Goal: Task Accomplishment & Management: Complete application form

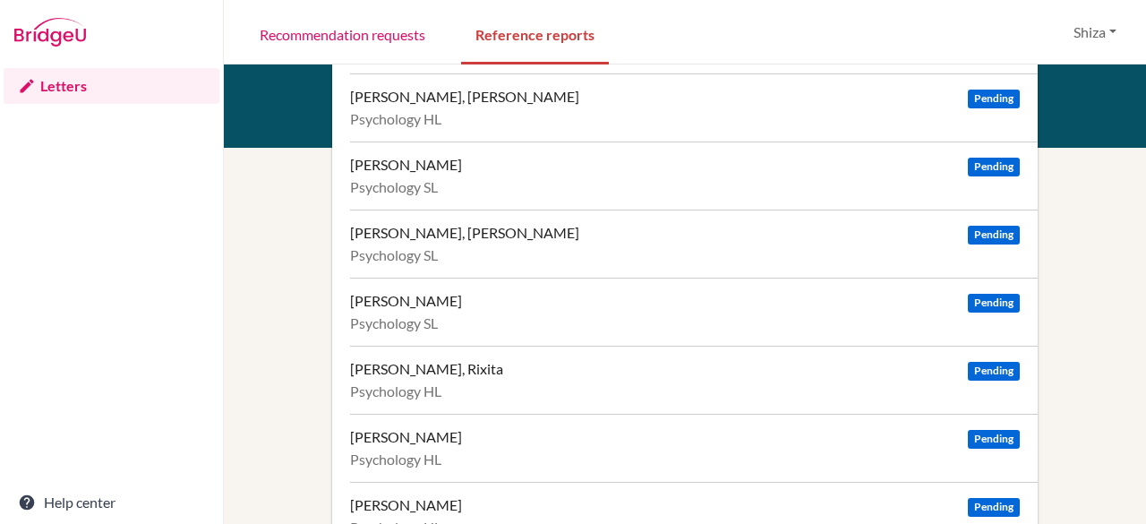
scroll to position [916, 0]
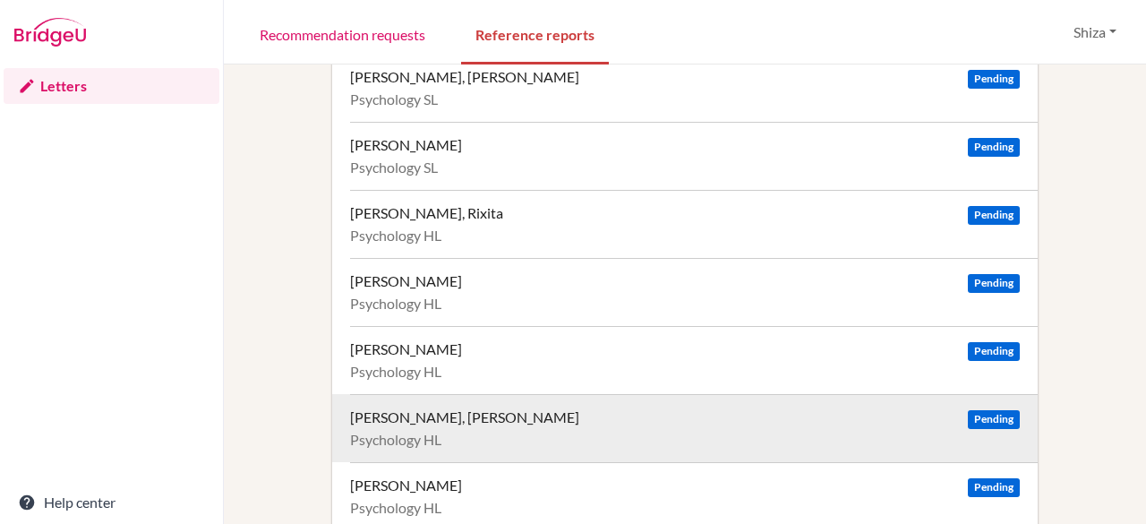
click at [989, 410] on span "Pending" at bounding box center [994, 419] width 52 height 19
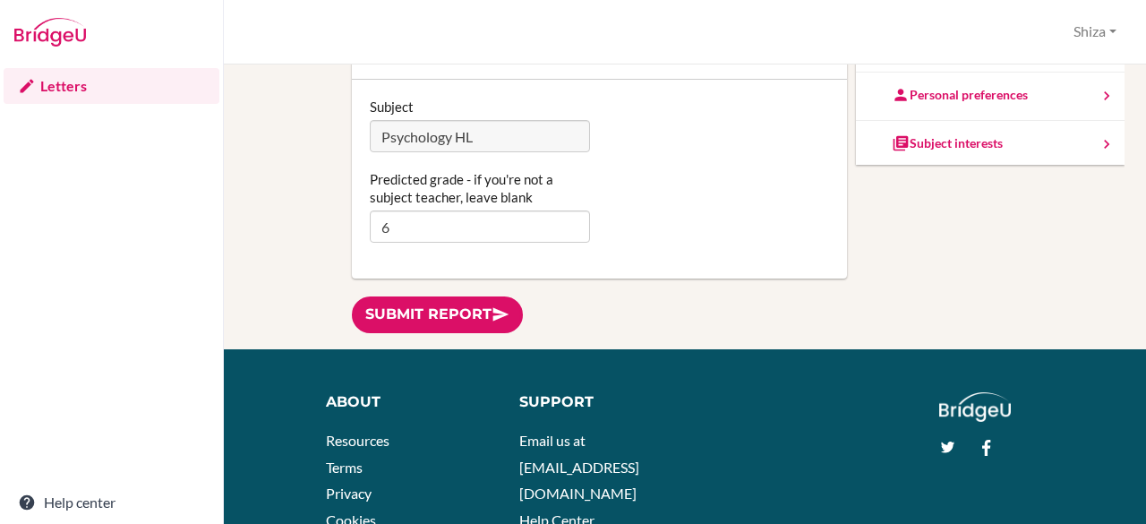
scroll to position [271, 0]
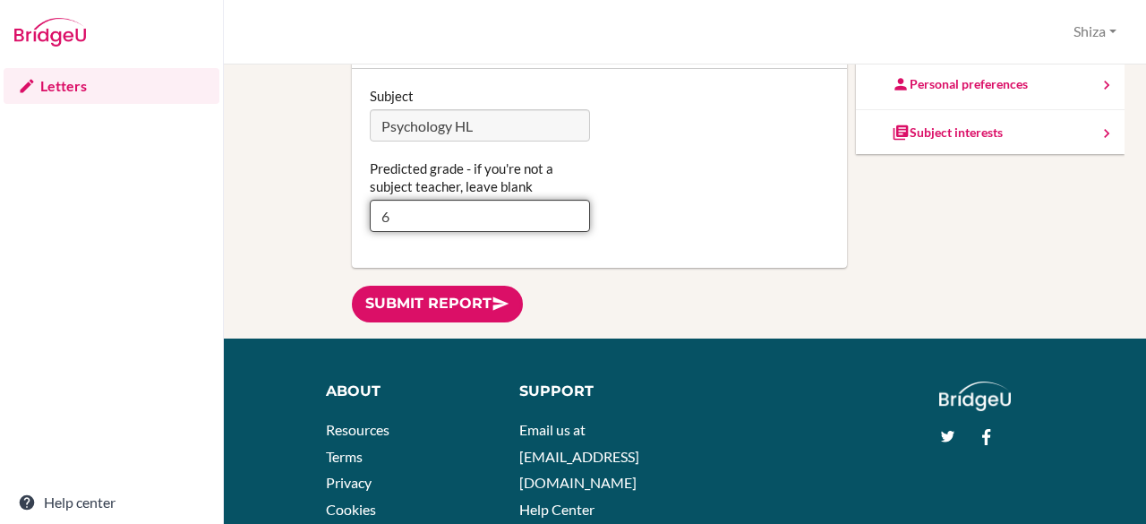
click at [445, 209] on input "6" at bounding box center [480, 216] width 221 height 32
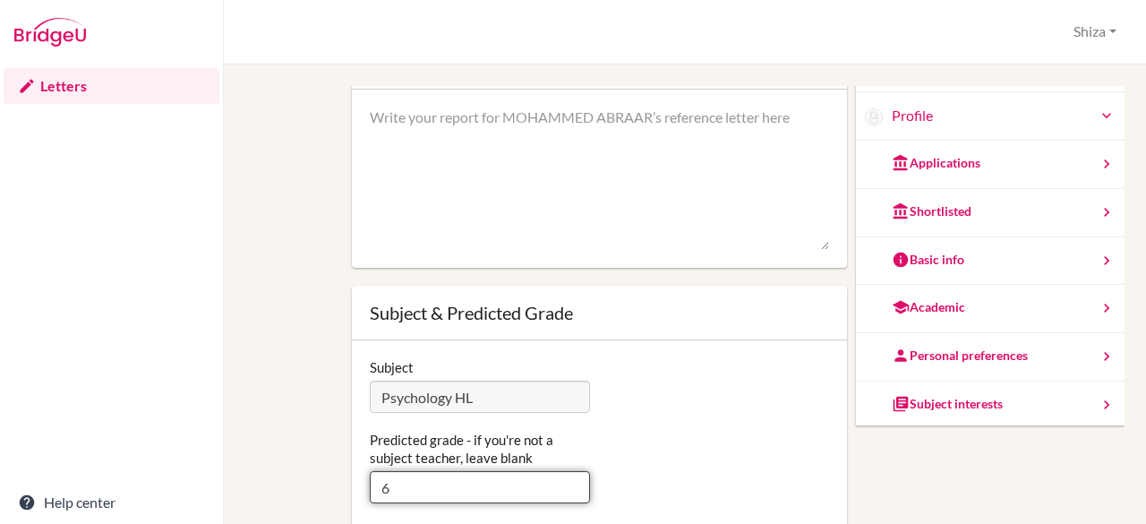
scroll to position [34, 0]
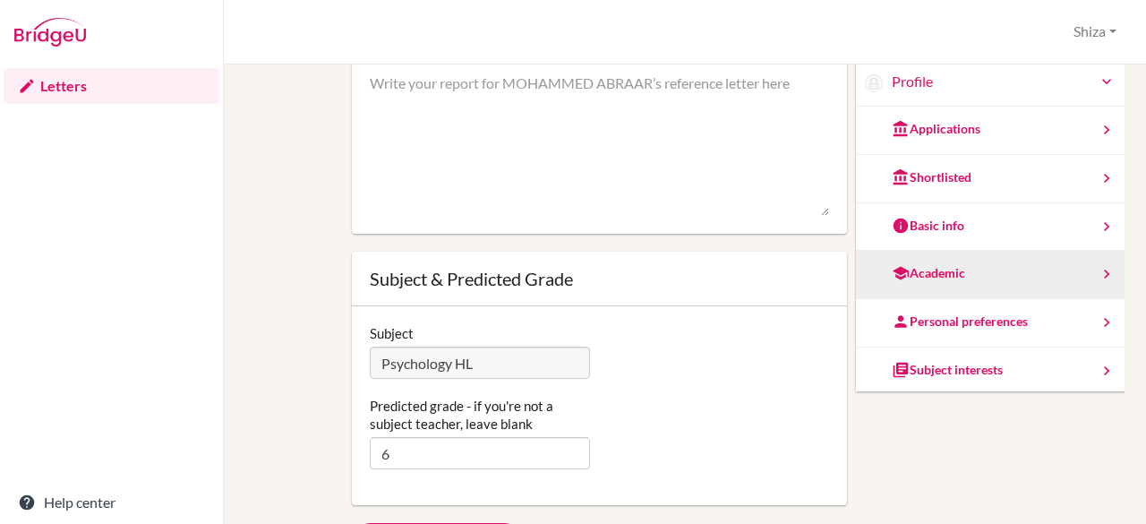
click at [939, 259] on div "Academic" at bounding box center [990, 275] width 269 height 48
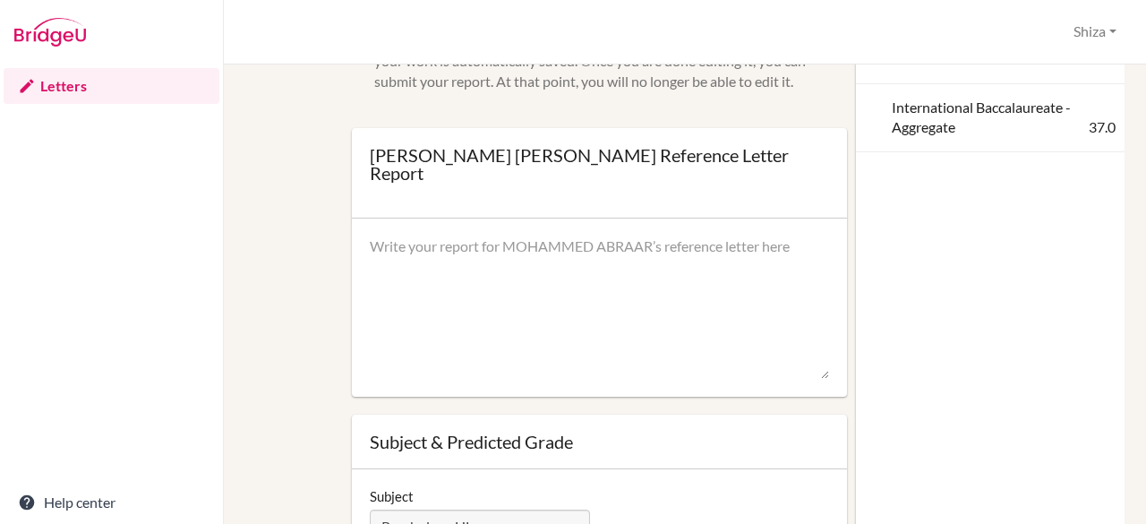
scroll to position [0, 0]
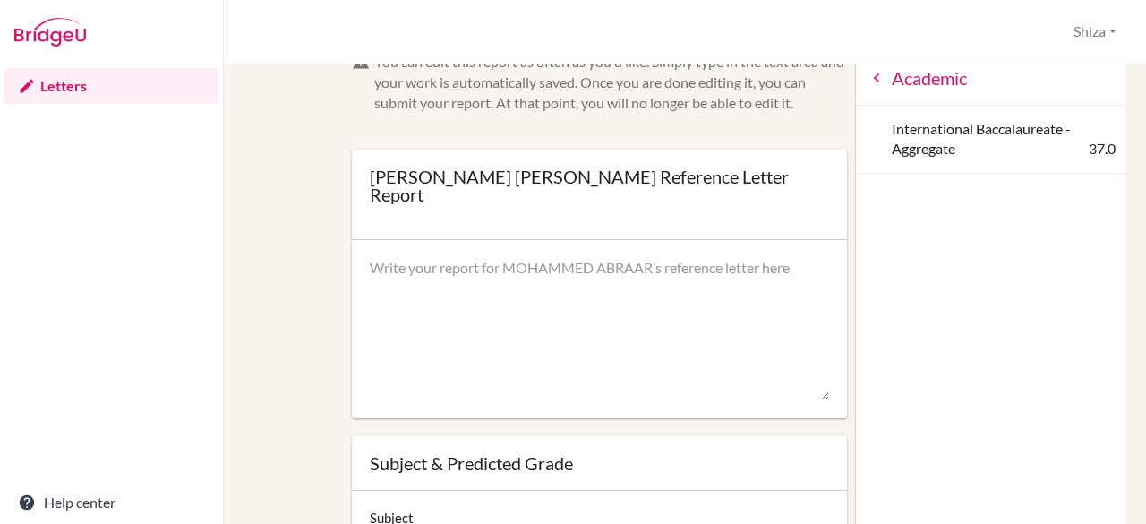
click at [879, 90] on div "Academic" at bounding box center [990, 79] width 269 height 54
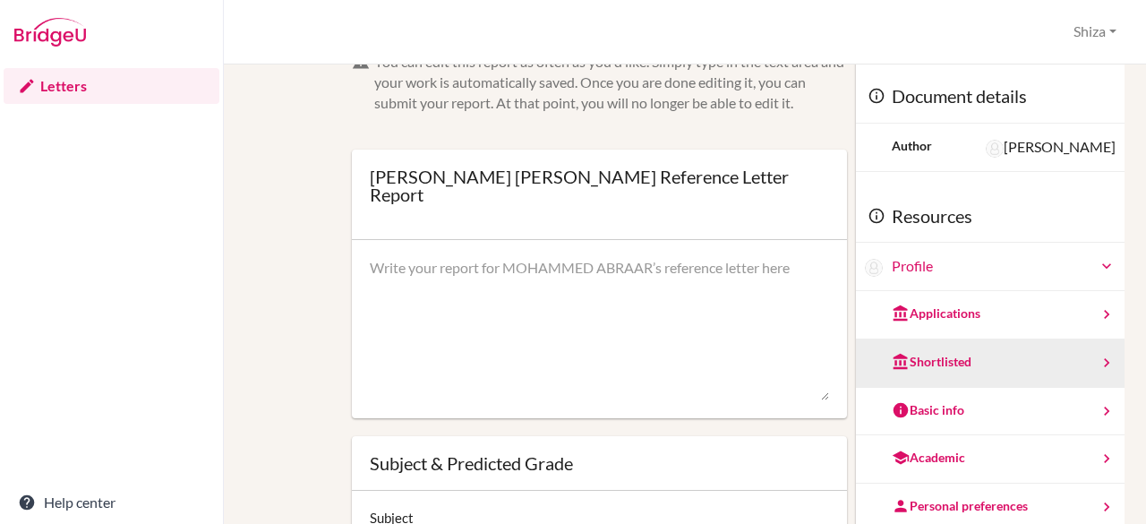
scroll to position [16, 0]
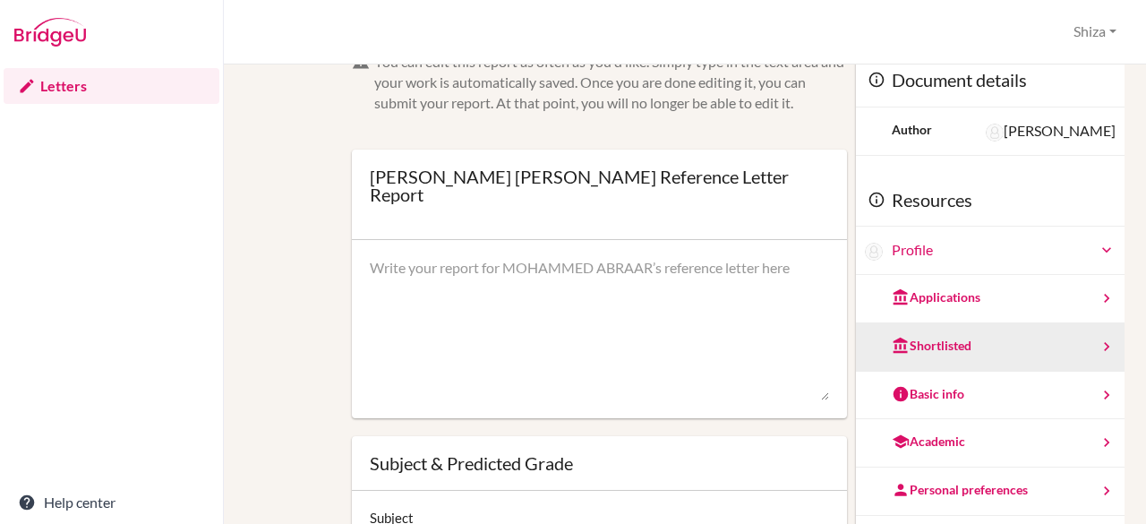
click at [950, 337] on div "Shortlisted" at bounding box center [990, 347] width 269 height 48
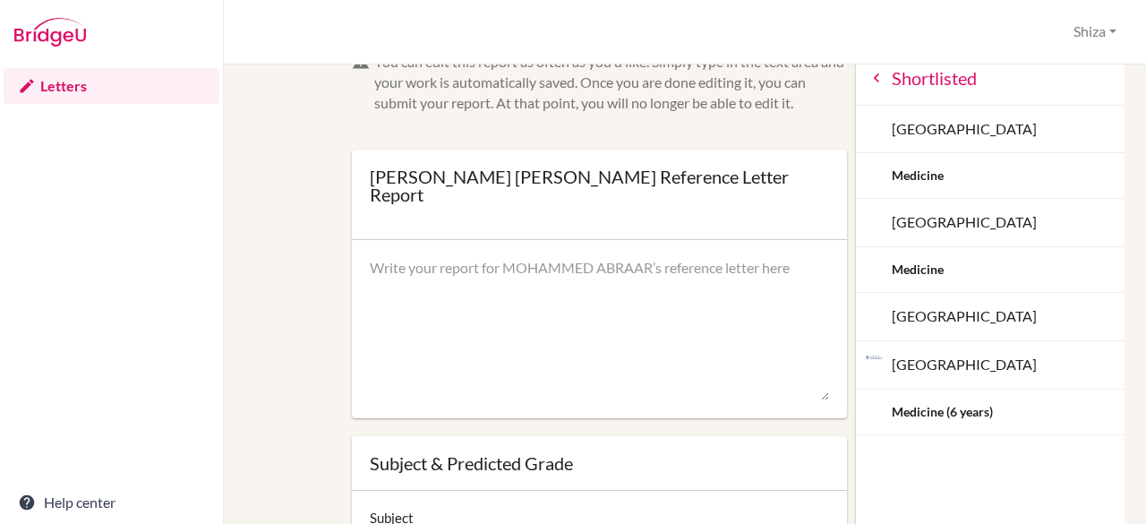
scroll to position [0, 0]
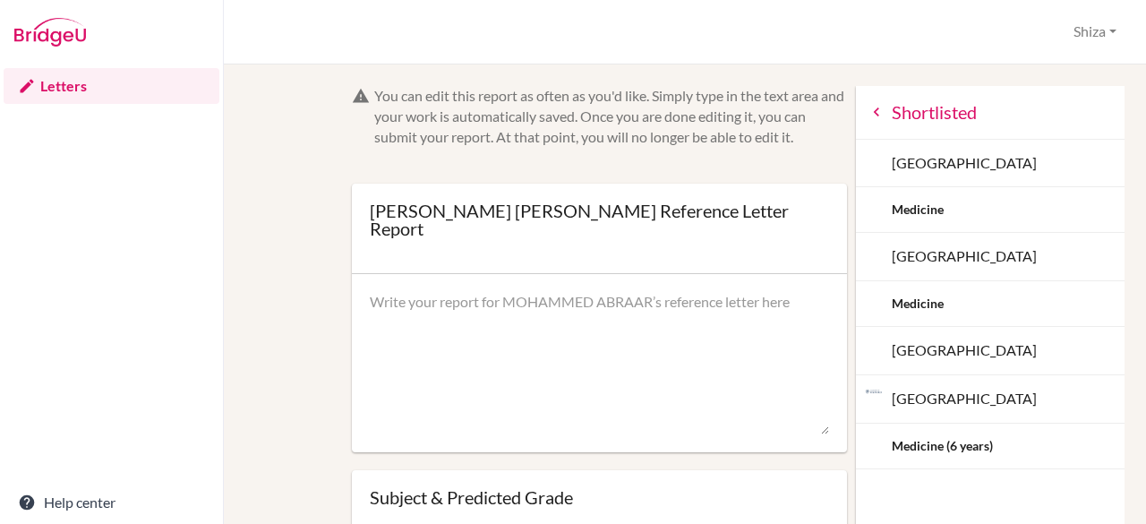
click at [868, 116] on icon at bounding box center [877, 112] width 18 height 18
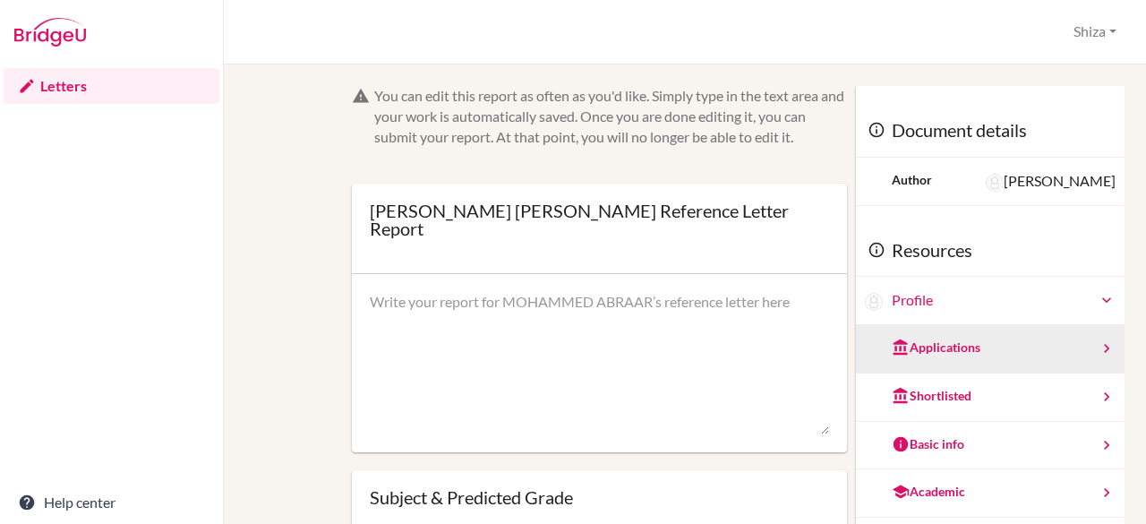
click at [944, 334] on div "Applications" at bounding box center [990, 349] width 269 height 48
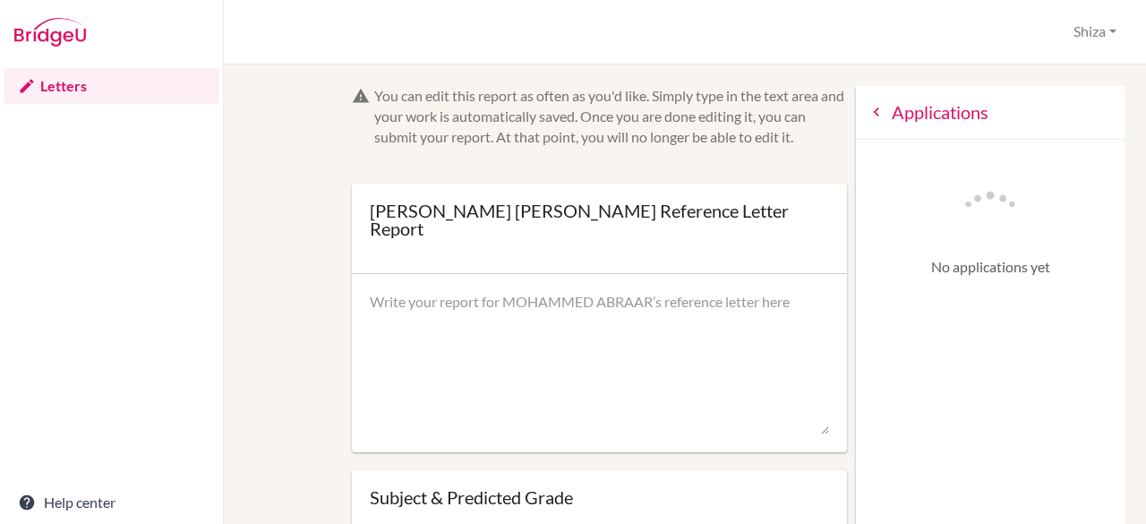
click at [856, 101] on div "Applications" at bounding box center [990, 113] width 269 height 54
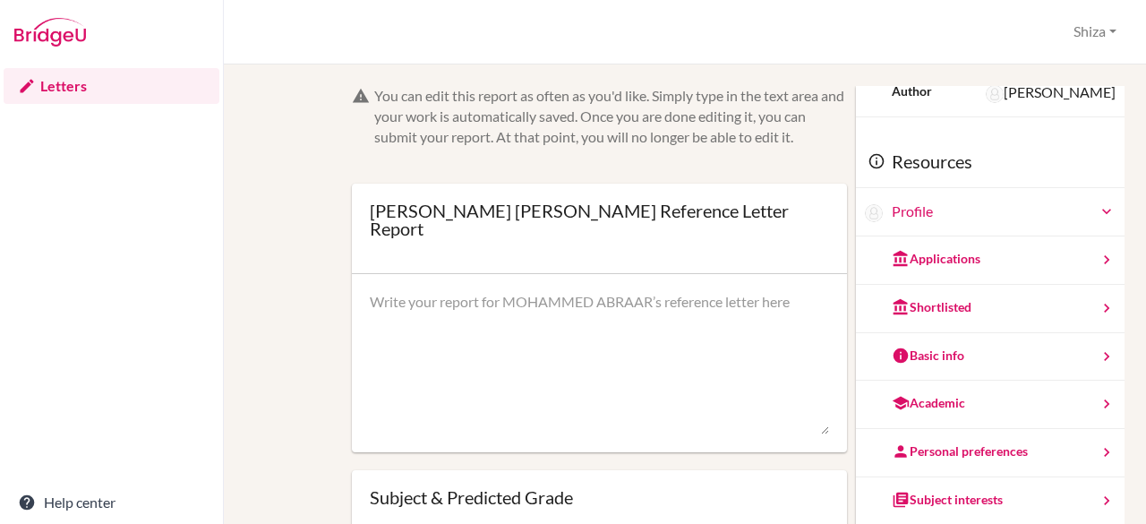
scroll to position [97, 0]
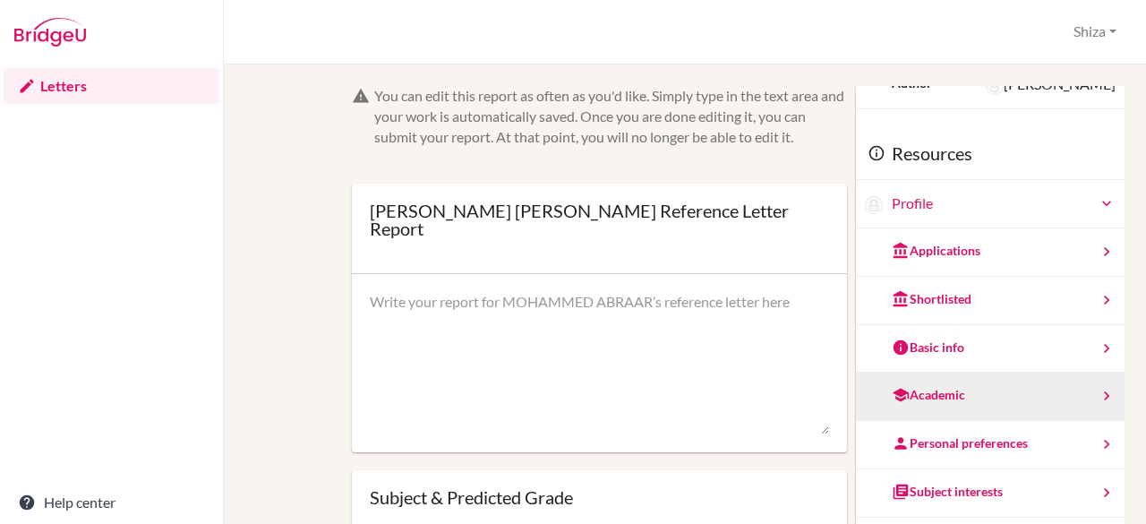
click at [927, 386] on div "Academic" at bounding box center [928, 395] width 73 height 18
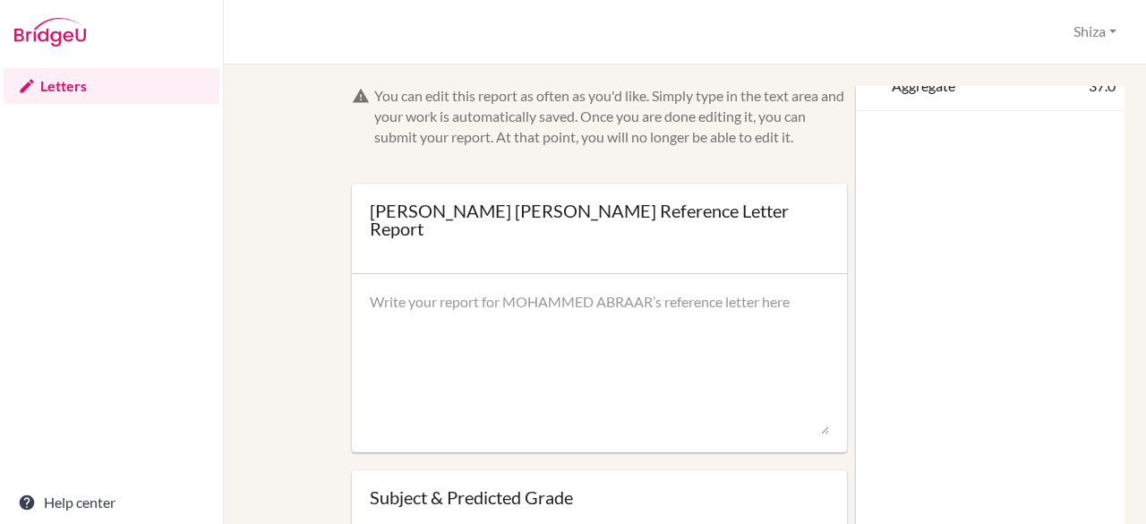
scroll to position [0, 0]
click at [868, 108] on icon at bounding box center [877, 112] width 18 height 18
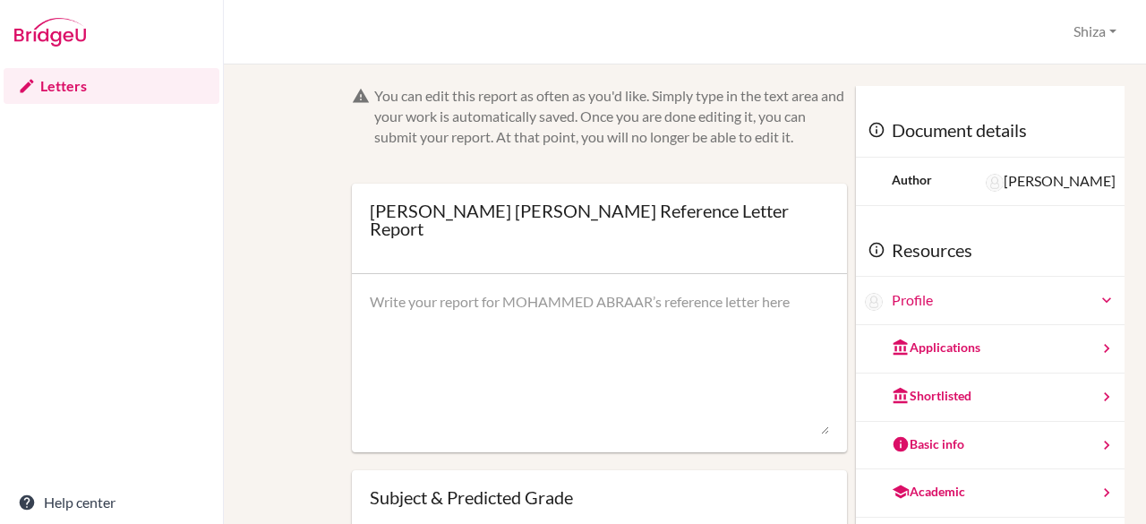
scroll to position [97, 0]
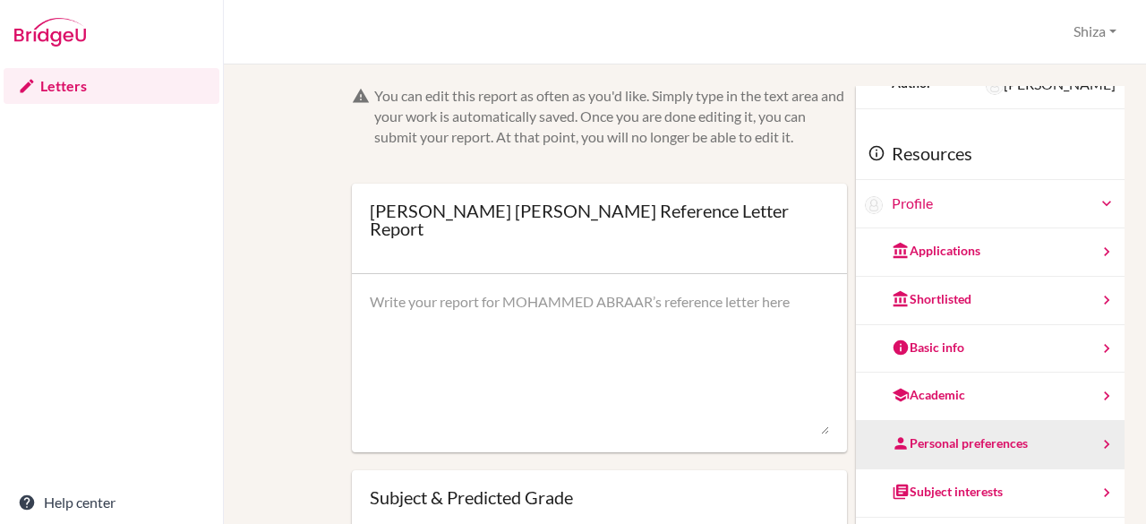
click at [925, 434] on div "Personal preferences" at bounding box center [960, 443] width 136 height 18
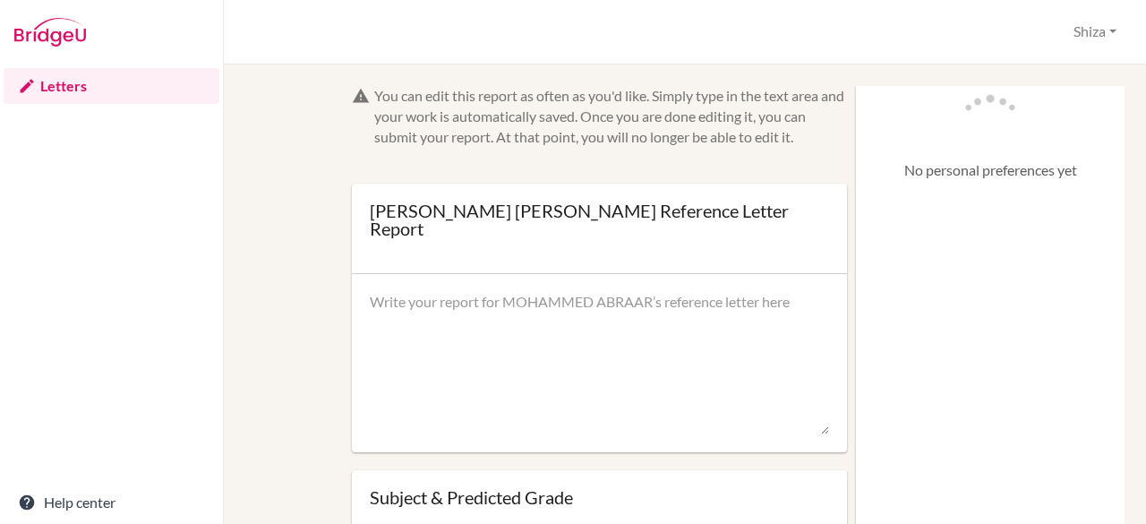
scroll to position [0, 0]
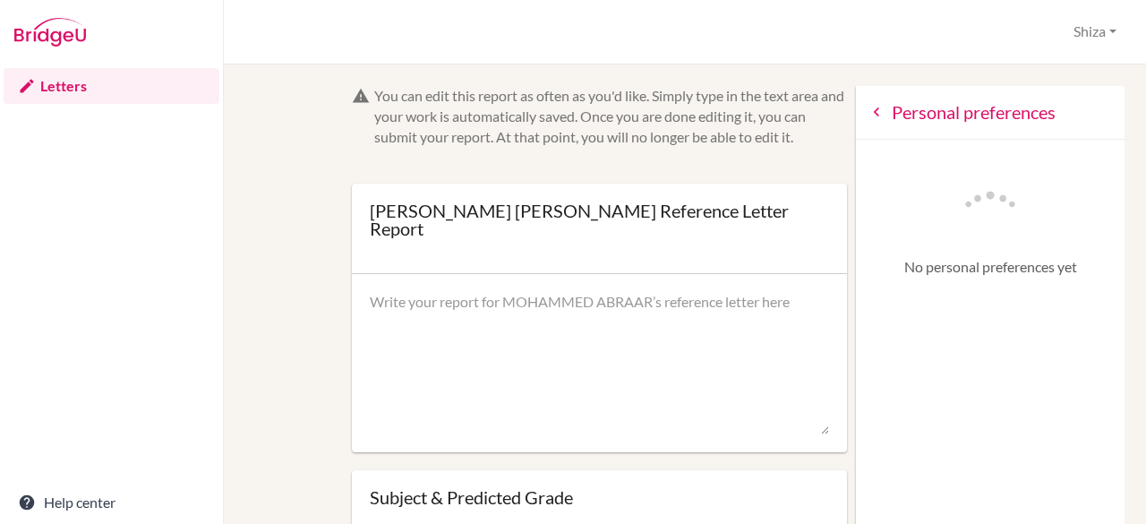
click at [856, 121] on div "Personal preferences" at bounding box center [990, 113] width 269 height 54
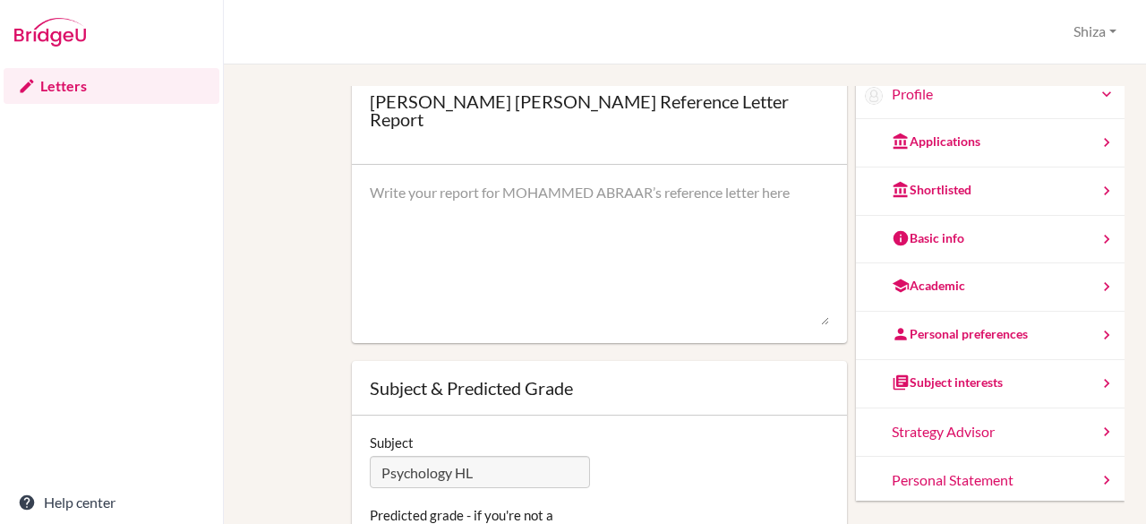
scroll to position [111, 0]
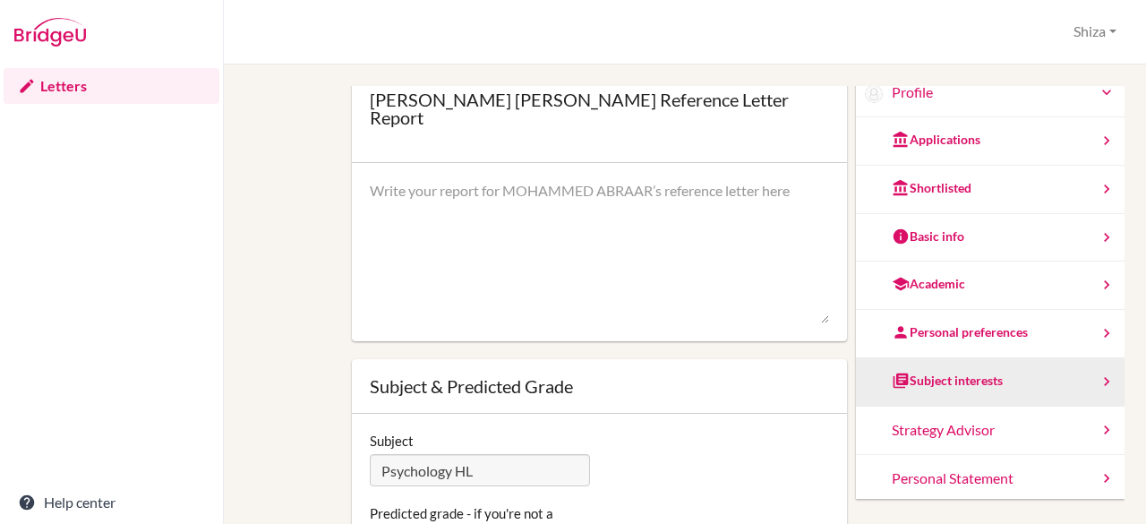
click at [921, 364] on div "Subject interests" at bounding box center [990, 382] width 269 height 48
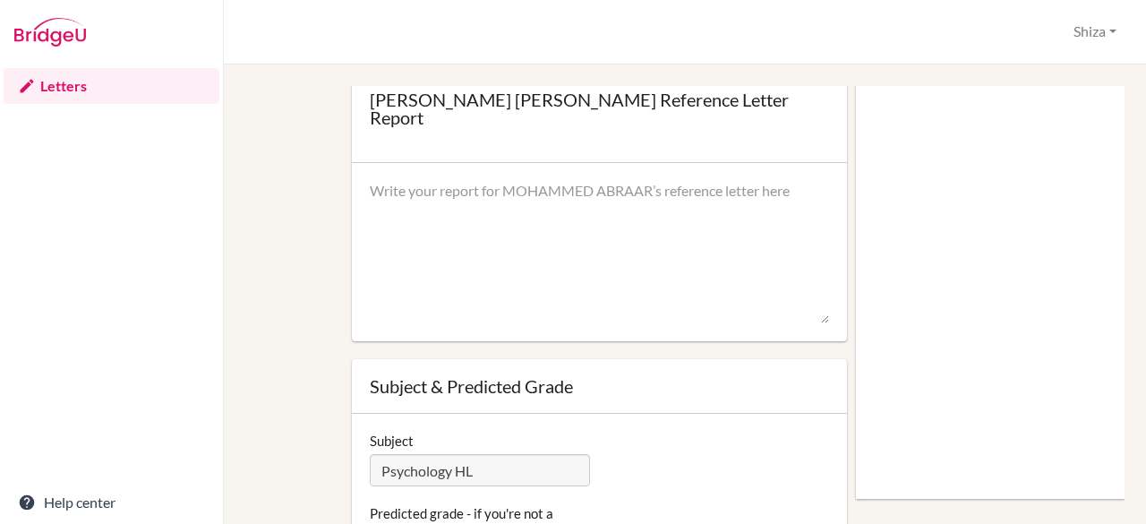
scroll to position [0, 0]
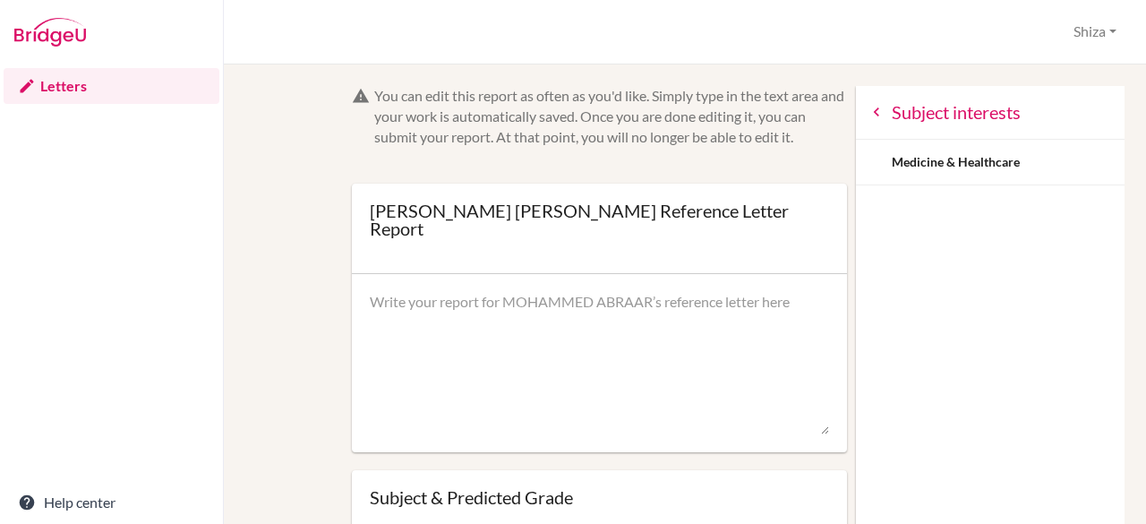
click at [868, 111] on icon at bounding box center [877, 112] width 18 height 18
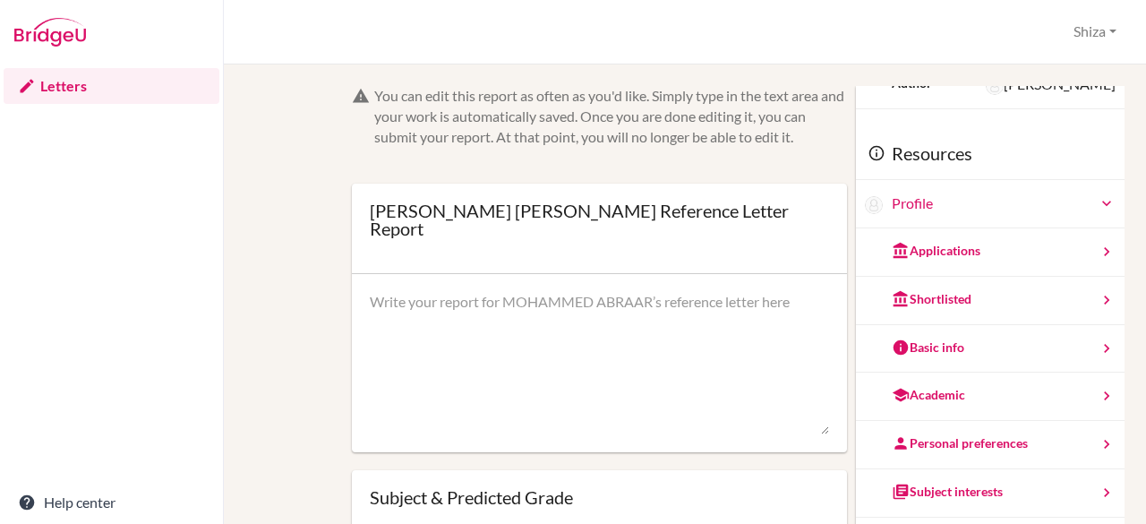
scroll to position [82, 0]
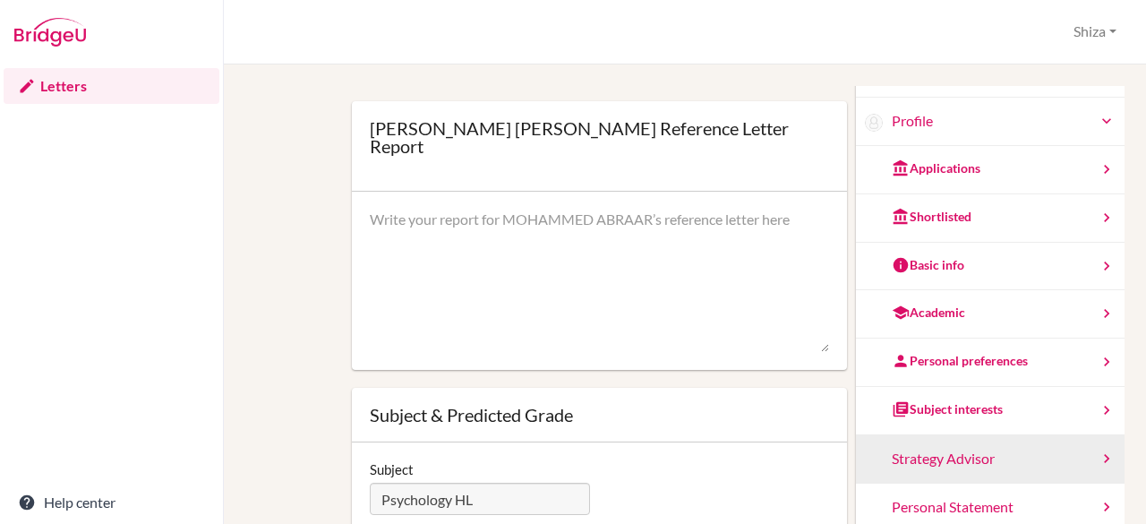
click at [948, 459] on div "Strategy Advisor" at bounding box center [990, 459] width 269 height 48
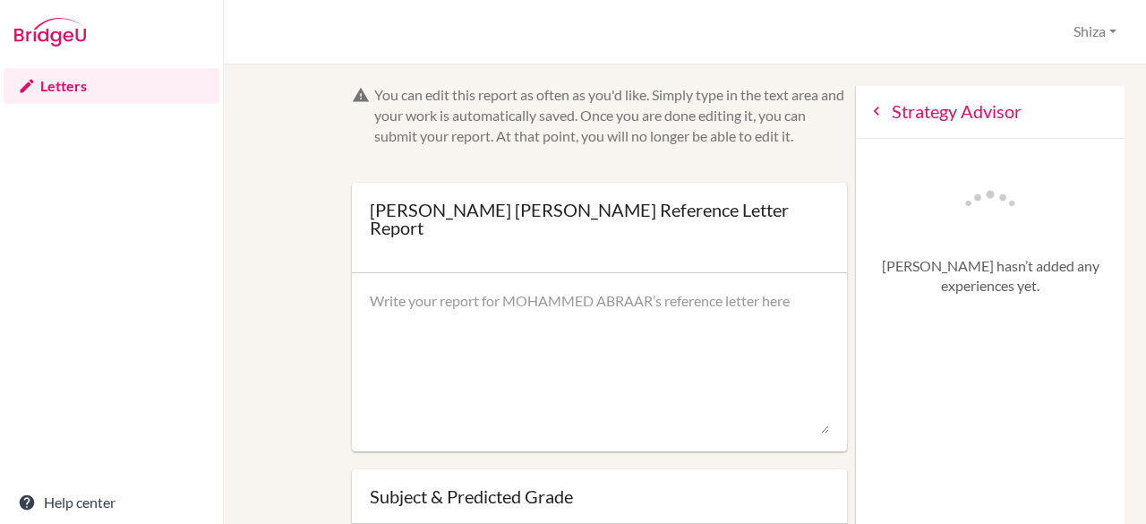
scroll to position [0, 0]
click at [868, 105] on icon at bounding box center [877, 112] width 18 height 18
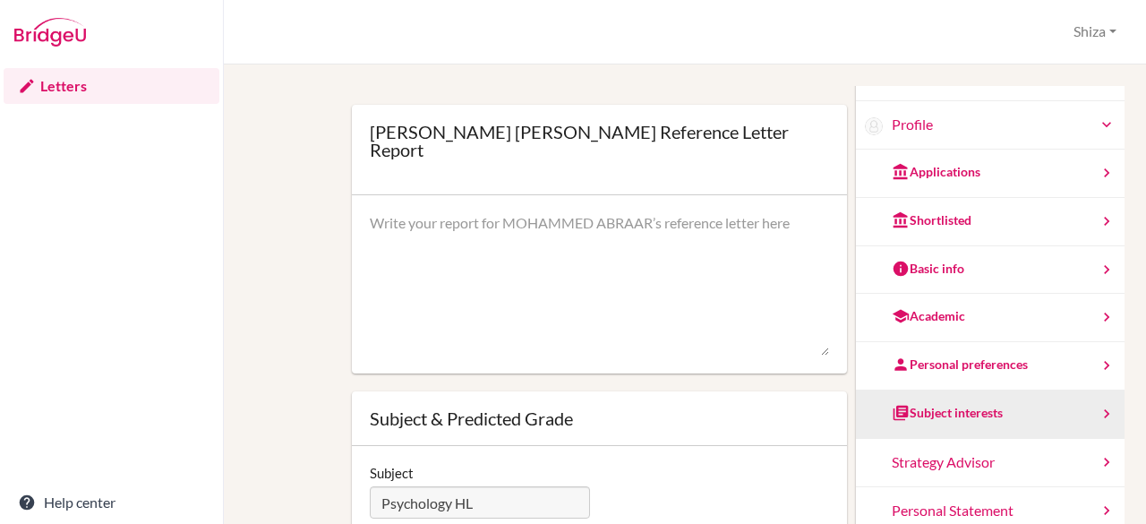
scroll to position [163, 0]
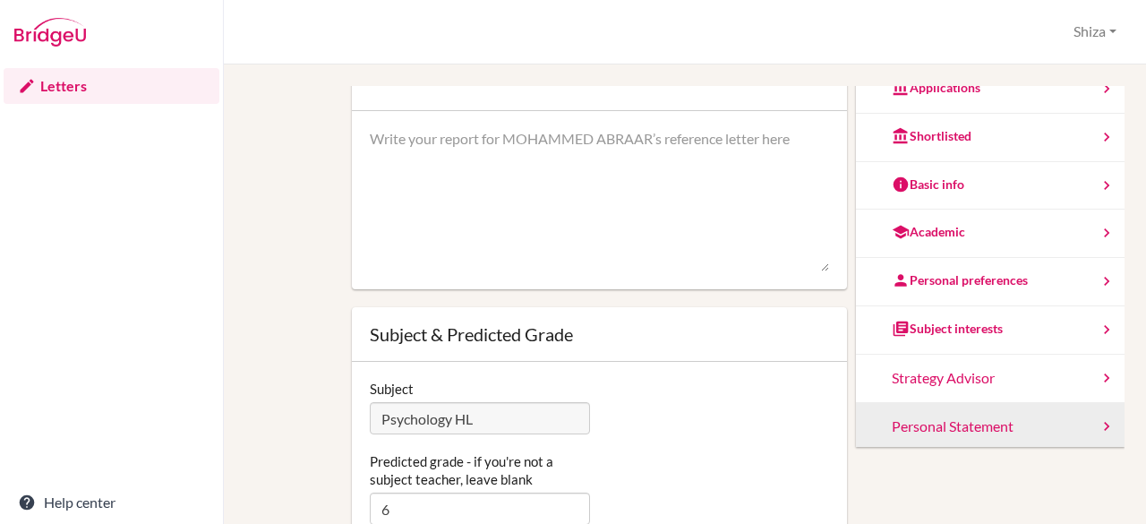
click at [935, 422] on div "Personal Statement" at bounding box center [990, 427] width 269 height 48
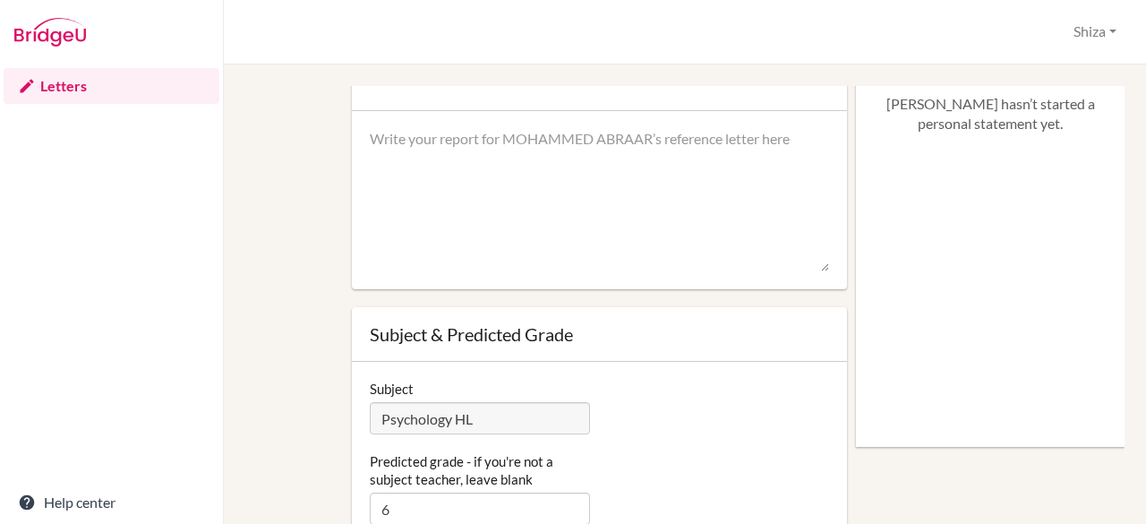
scroll to position [0, 0]
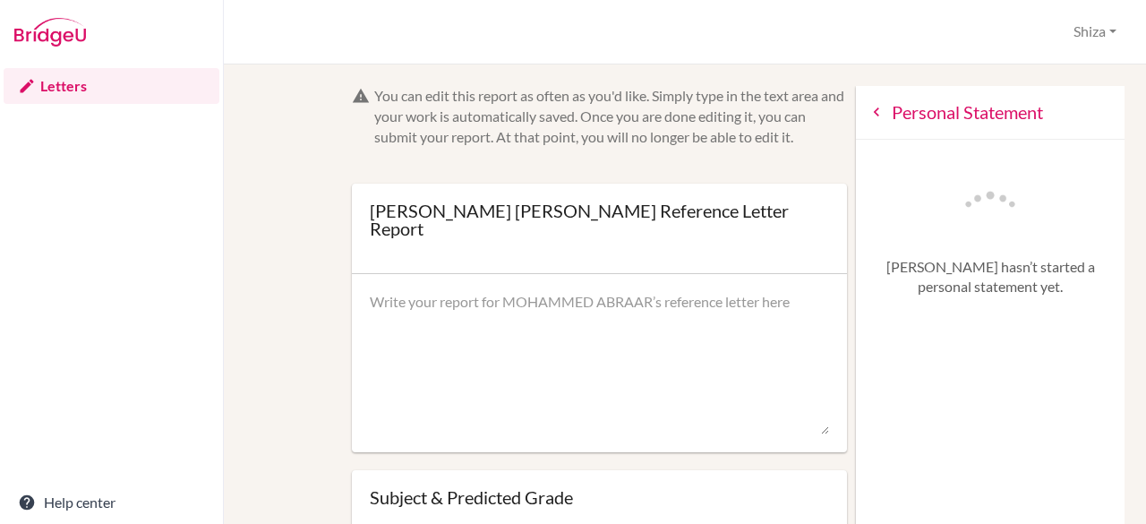
click at [868, 114] on icon at bounding box center [877, 112] width 18 height 18
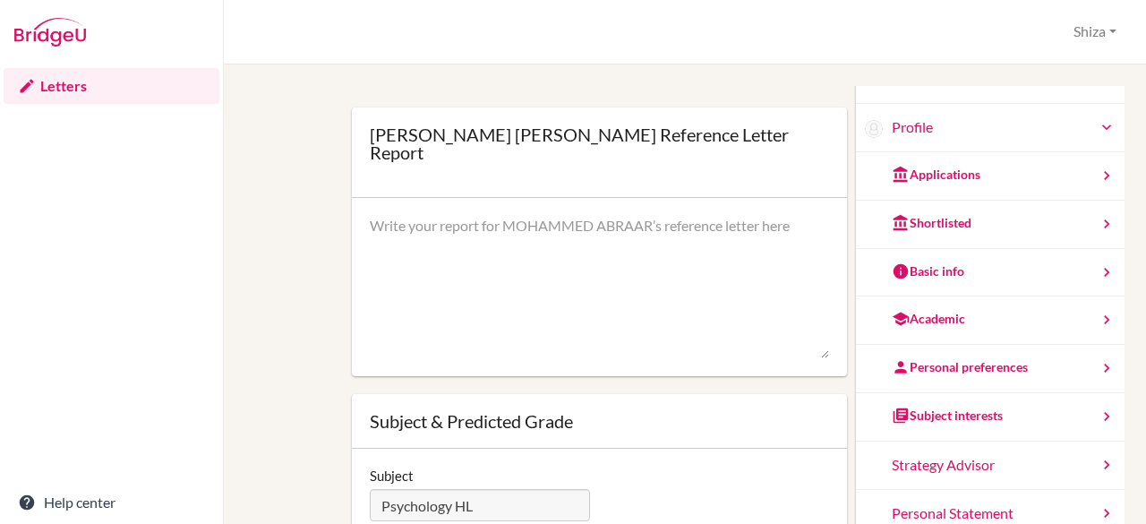
scroll to position [77, 0]
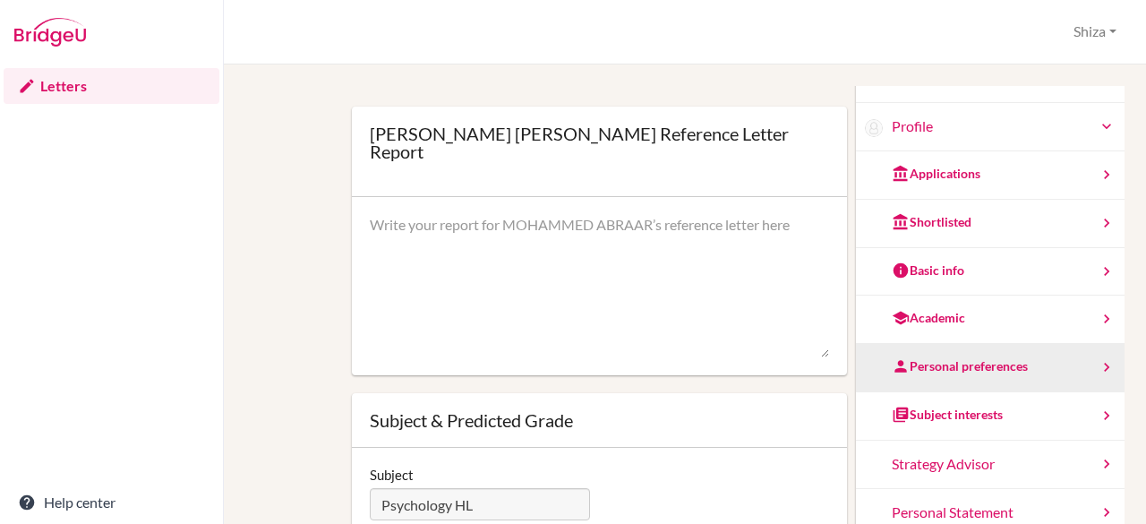
click at [930, 357] on div "Personal preferences" at bounding box center [960, 366] width 136 height 18
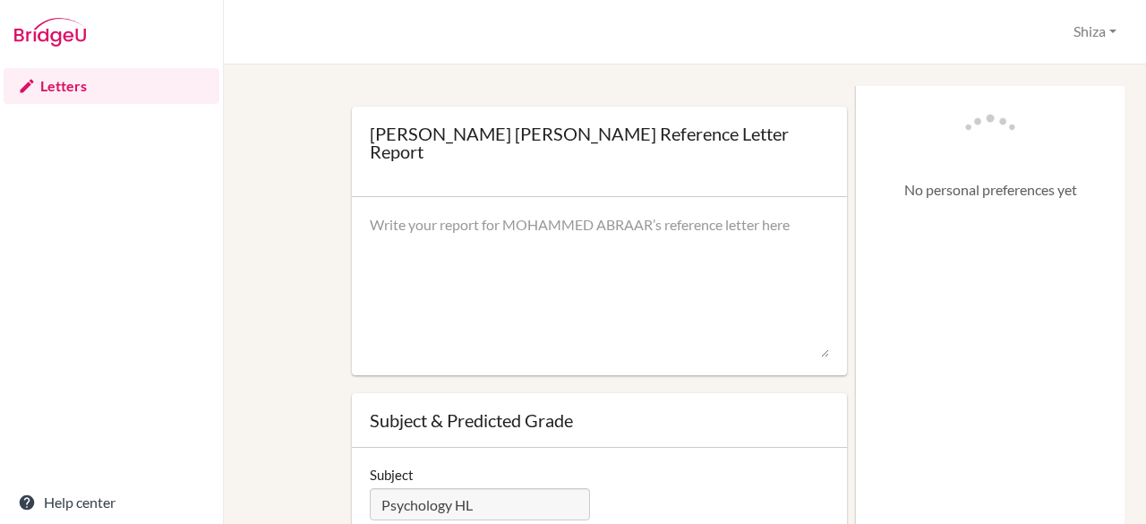
scroll to position [0, 0]
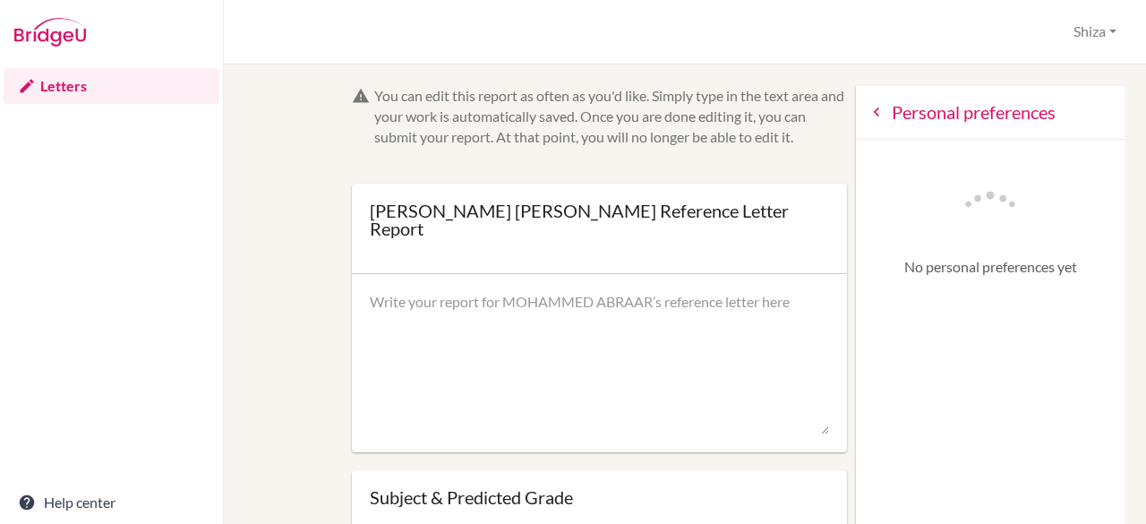
click at [859, 117] on div "Personal preferences" at bounding box center [990, 113] width 269 height 54
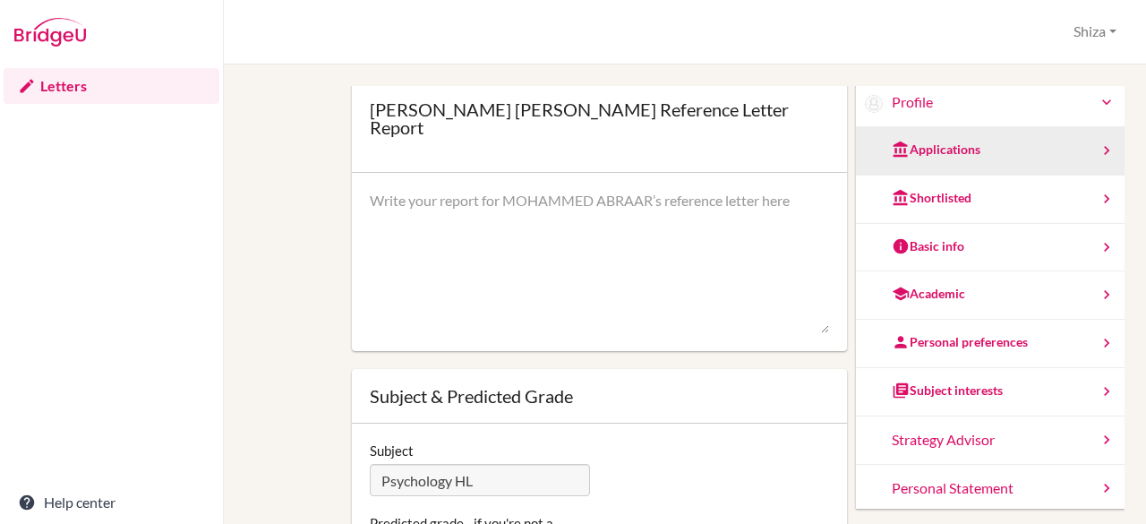
scroll to position [95, 0]
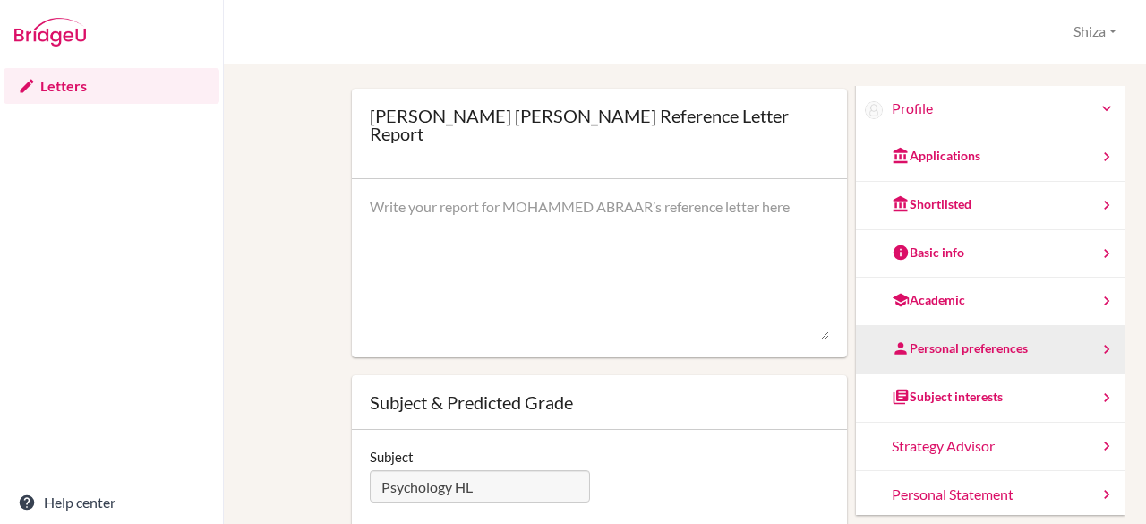
click at [931, 355] on div "Personal preferences" at bounding box center [960, 348] width 136 height 18
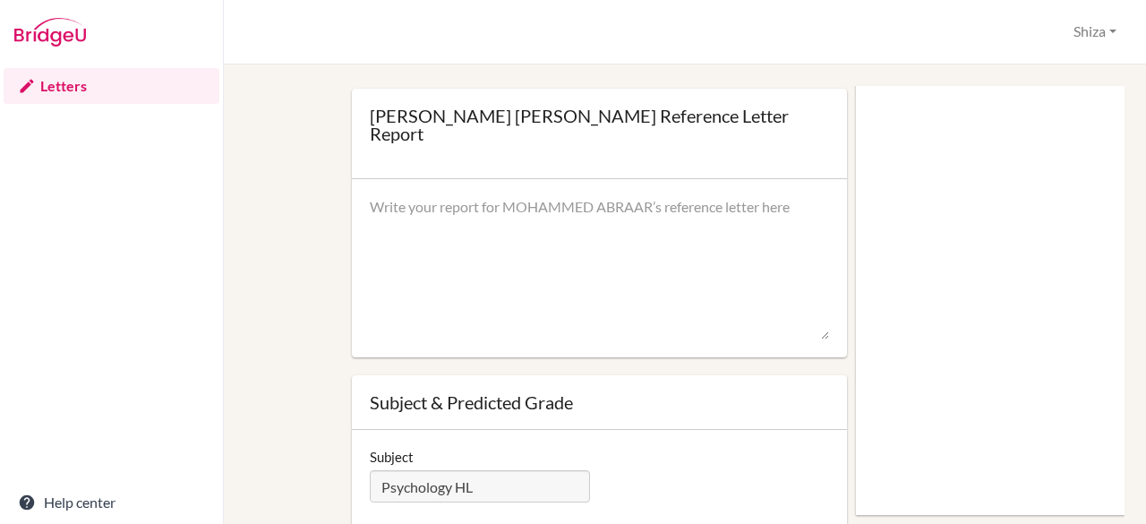
scroll to position [0, 0]
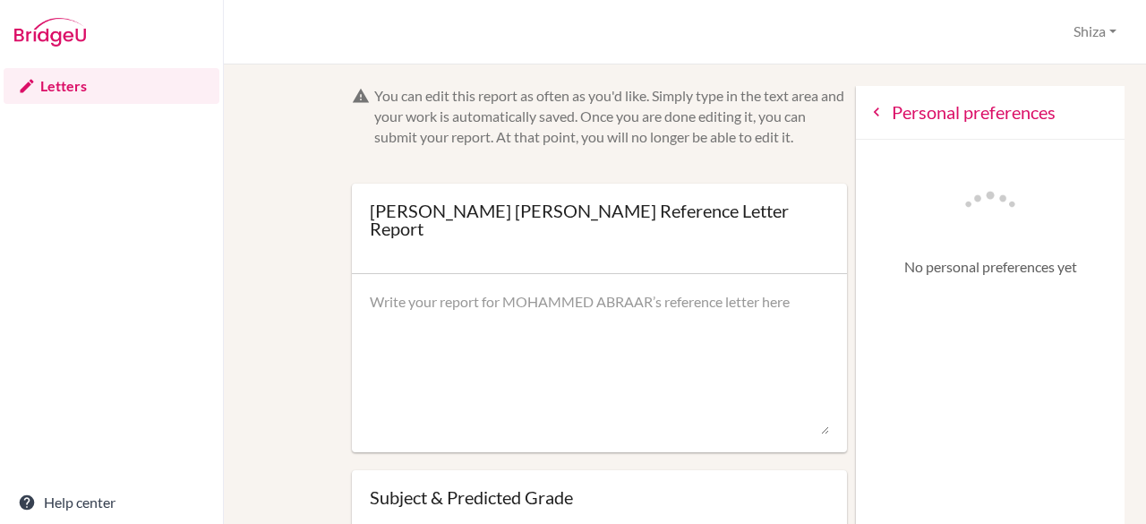
click at [856, 123] on div "Personal preferences" at bounding box center [990, 113] width 269 height 54
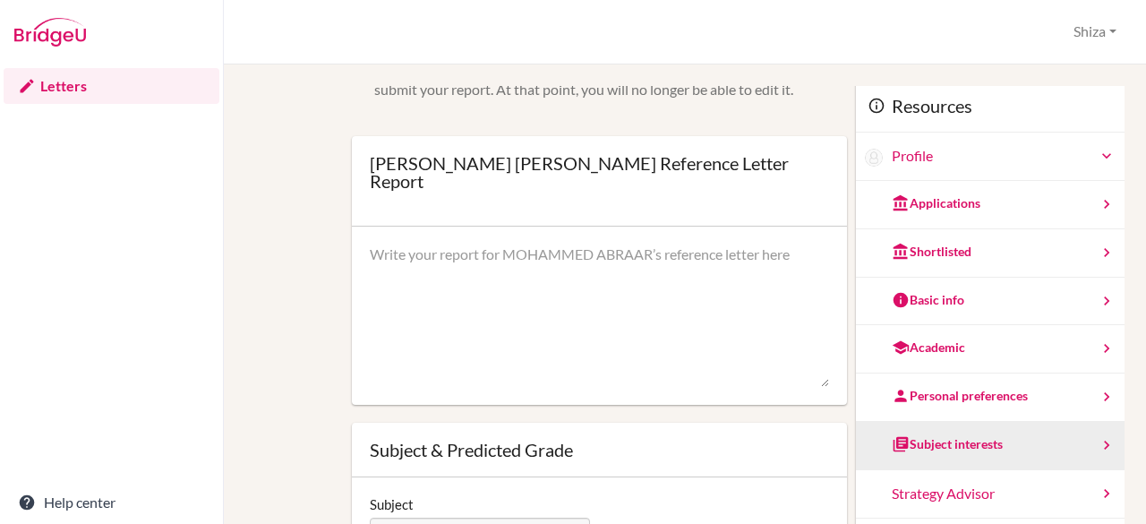
click at [908, 424] on div "Subject interests" at bounding box center [990, 446] width 269 height 48
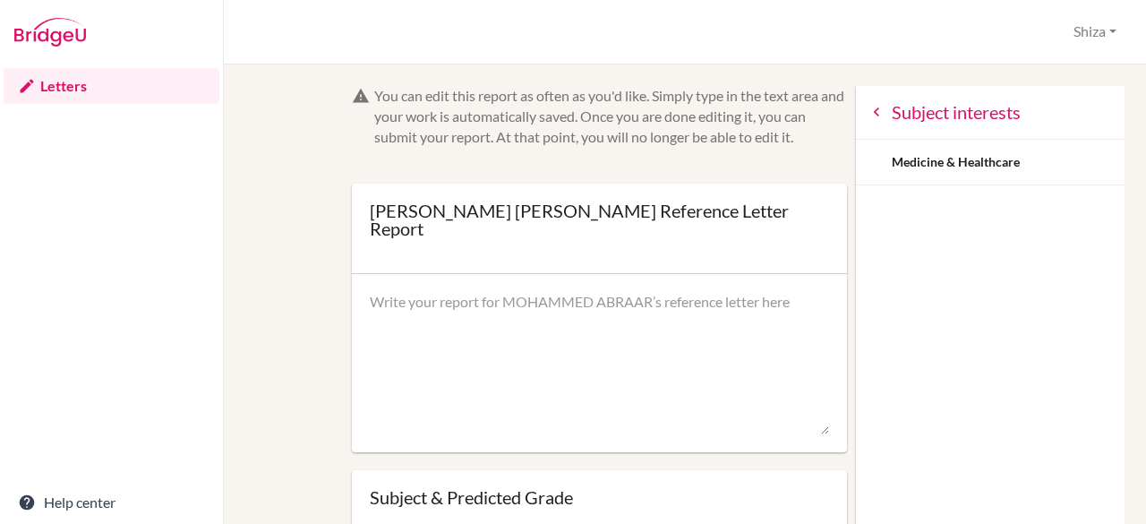
click at [868, 119] on icon at bounding box center [877, 112] width 18 height 18
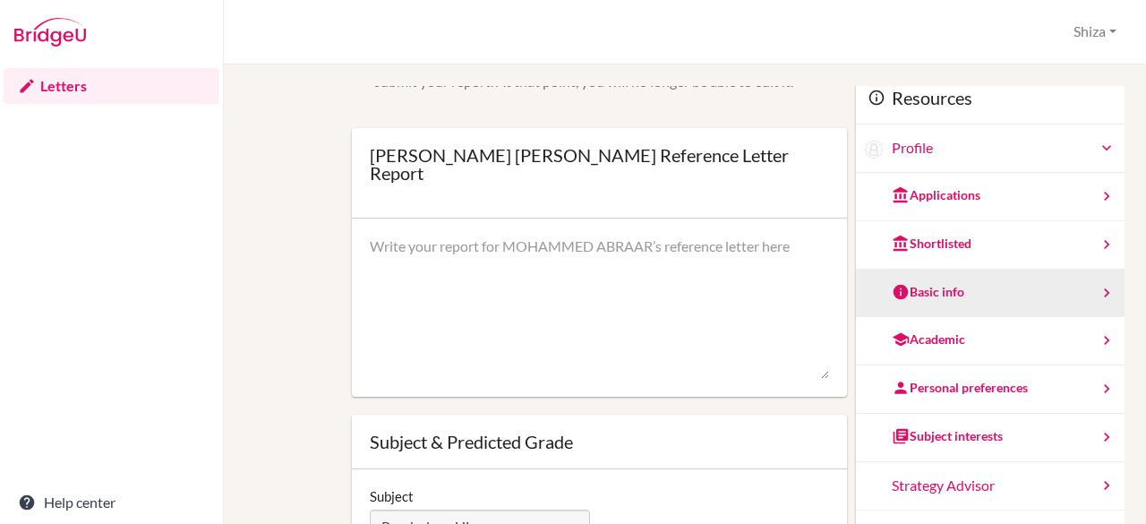
click at [902, 302] on div "Basic info" at bounding box center [990, 294] width 269 height 48
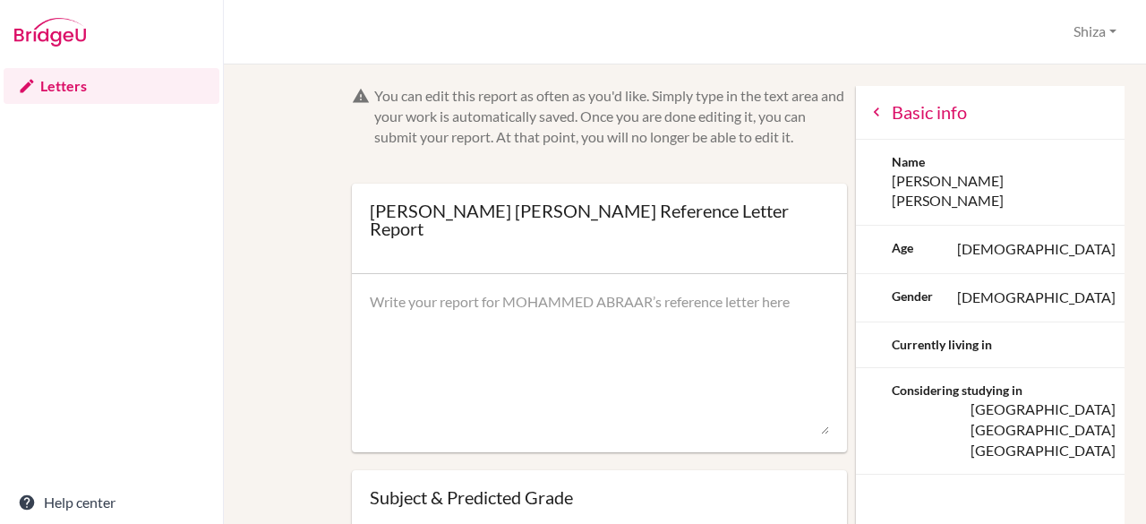
click at [868, 107] on icon at bounding box center [877, 112] width 18 height 18
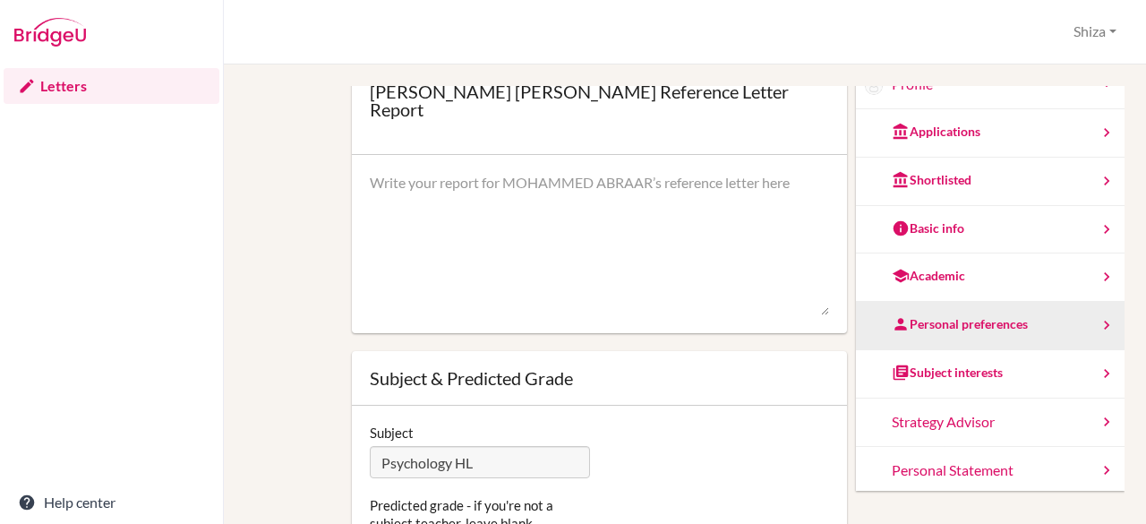
click at [904, 329] on div "Personal preferences" at bounding box center [960, 324] width 136 height 18
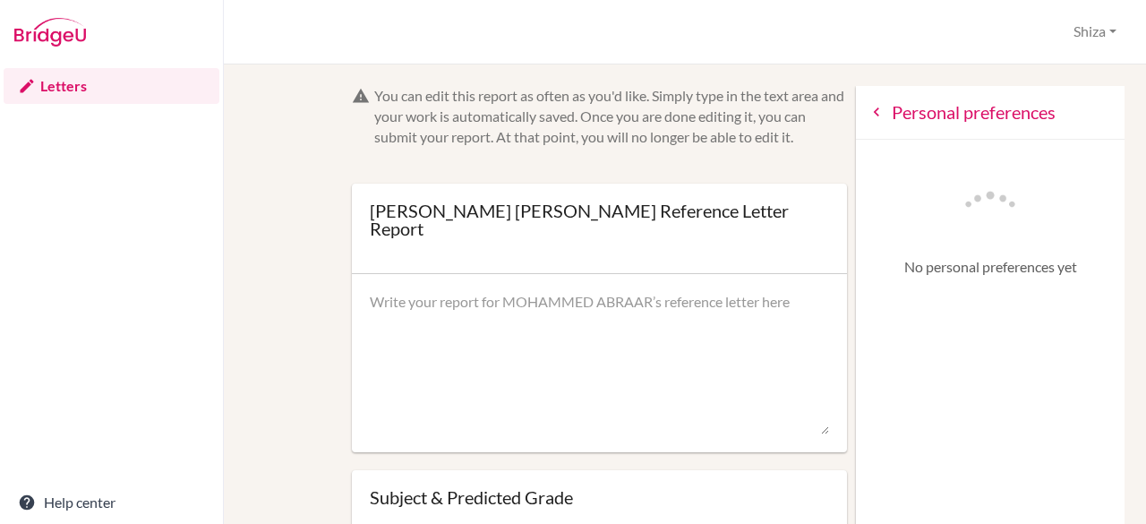
click at [868, 110] on icon at bounding box center [877, 112] width 18 height 18
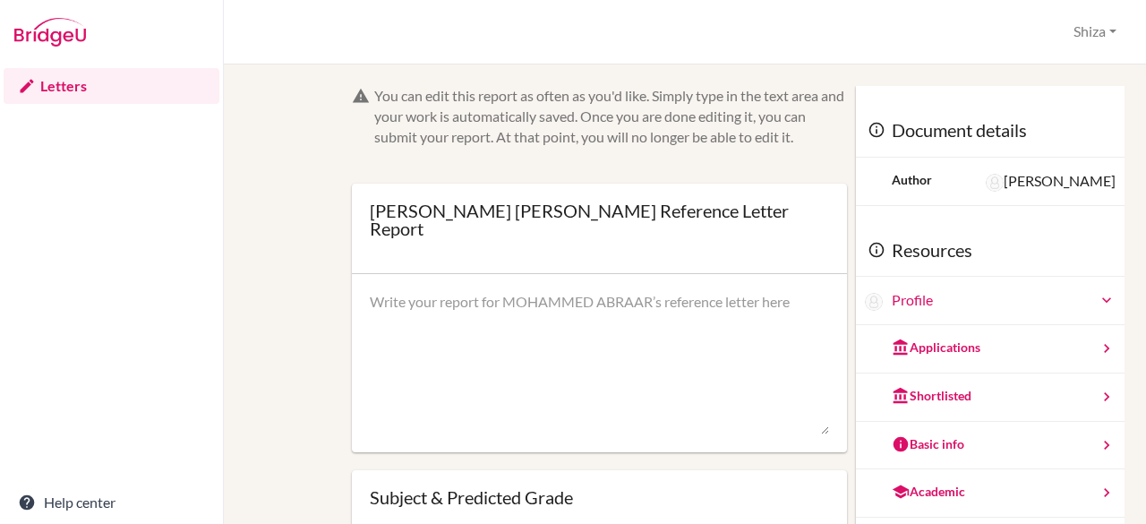
click at [582, 330] on textarea at bounding box center [600, 363] width 460 height 143
paste textarea "It has been a pleasure to teach Mohammed Abraar Shanawaz in IB Diploma Psycholo…"
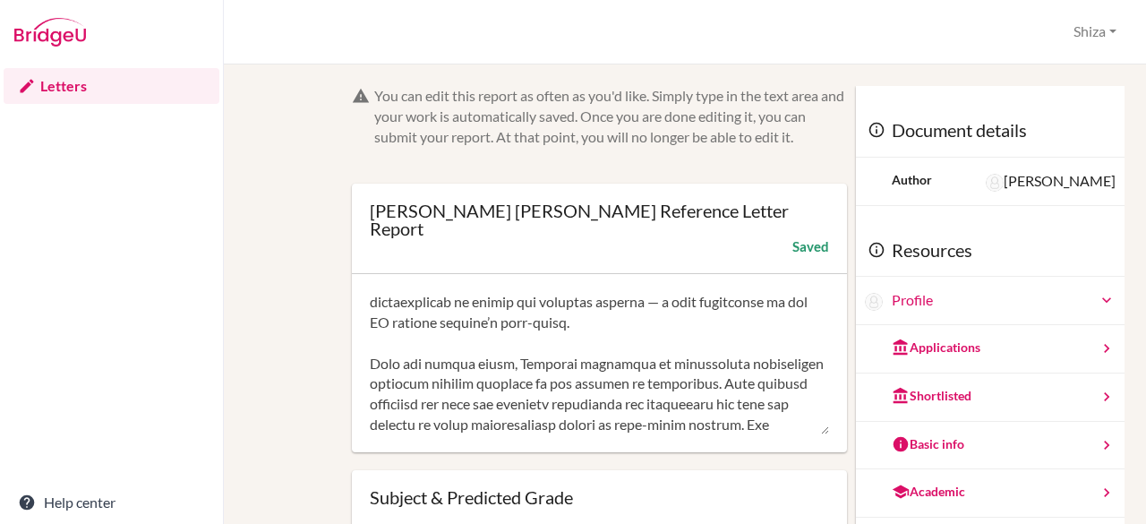
scroll to position [450, 0]
click at [779, 342] on textarea at bounding box center [600, 363] width 460 height 143
click at [741, 361] on textarea at bounding box center [600, 363] width 460 height 143
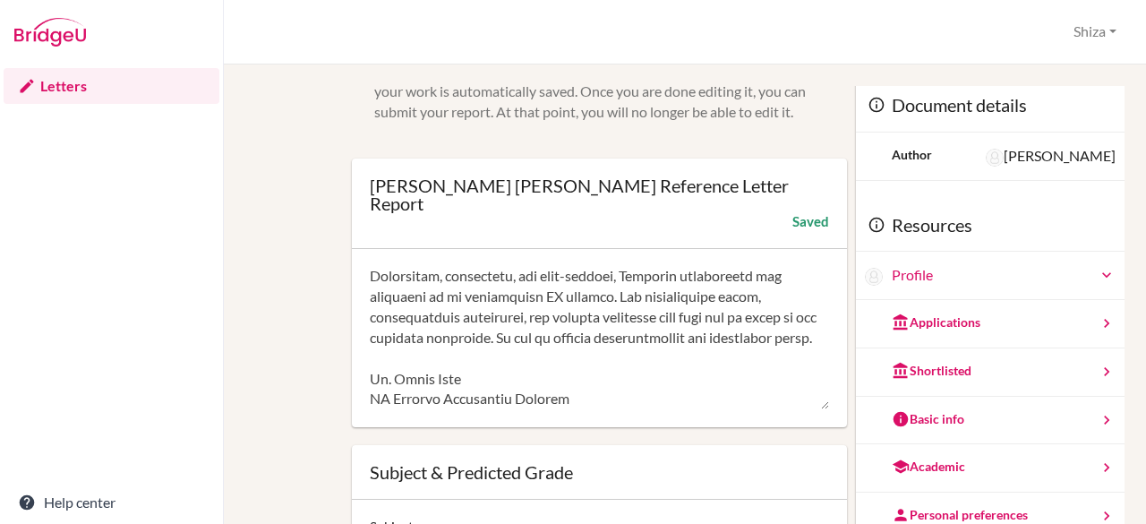
scroll to position [27, 0]
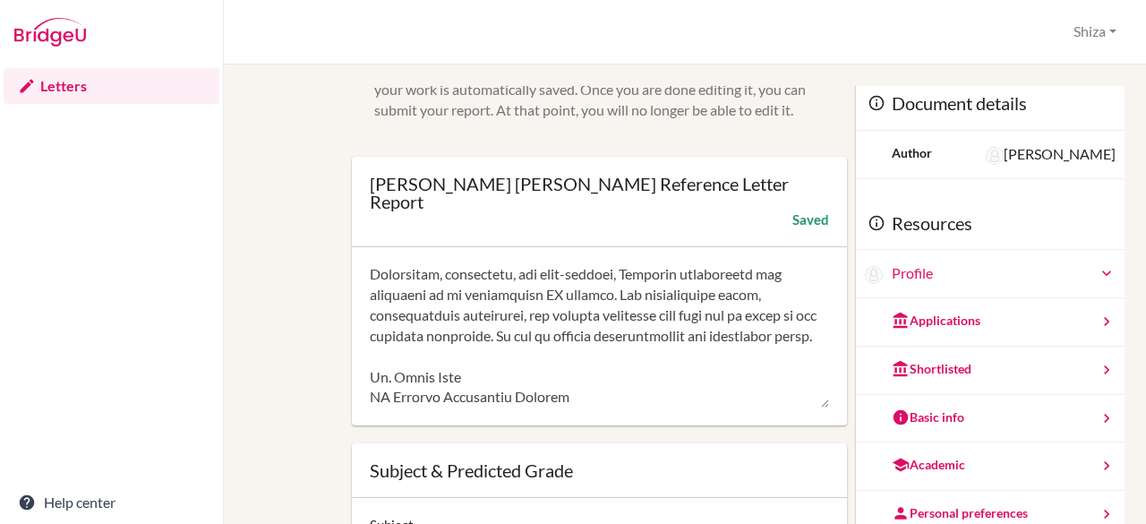
drag, startPoint x: 574, startPoint y: 317, endPoint x: 516, endPoint y: 316, distance: 58.2
click at [516, 316] on textarea at bounding box center [600, 336] width 460 height 143
click at [683, 346] on textarea at bounding box center [600, 336] width 460 height 143
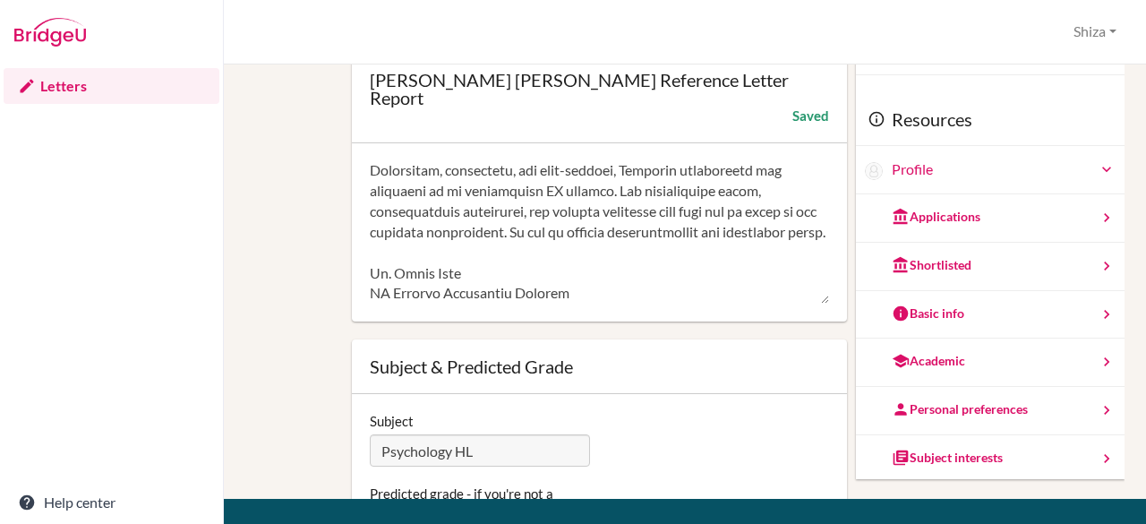
scroll to position [184, 0]
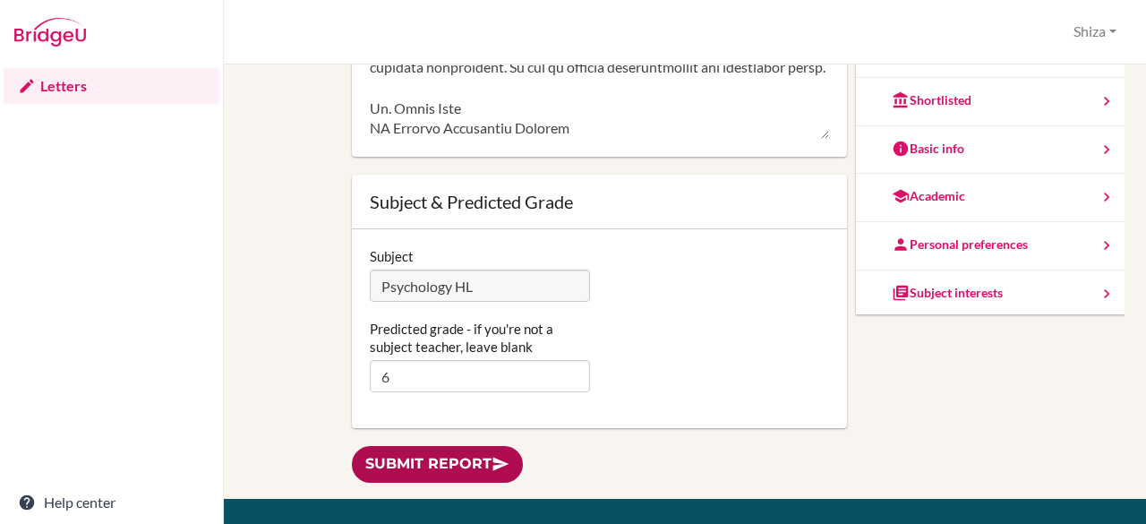
type textarea "It has been a pleasure to teach Mohammed Abraar Shanawaz in IB Diploma Psycholo…"
click at [468, 455] on link "Submit report" at bounding box center [437, 464] width 171 height 37
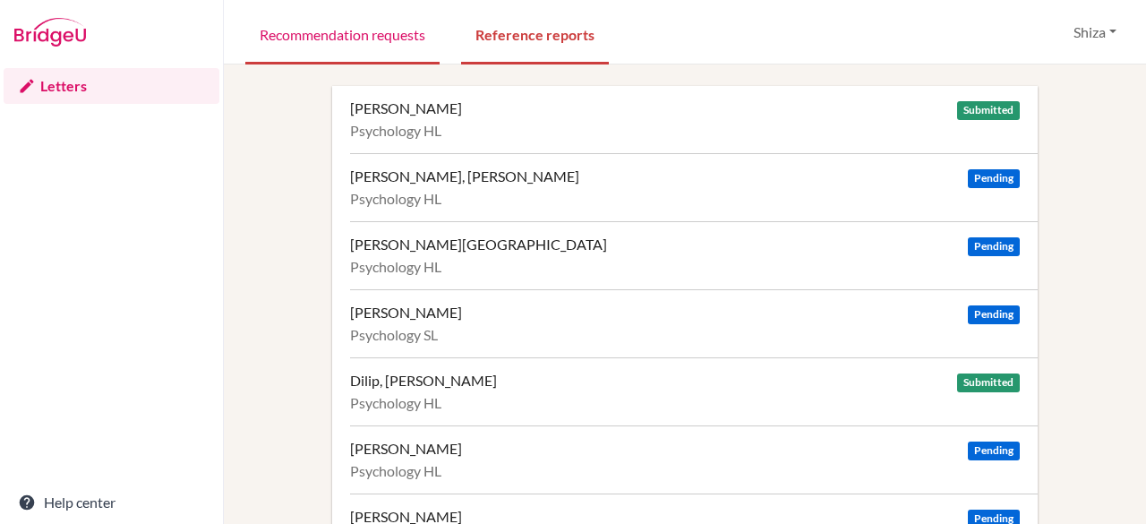
click at [385, 53] on link "Recommendation requests" at bounding box center [342, 34] width 194 height 62
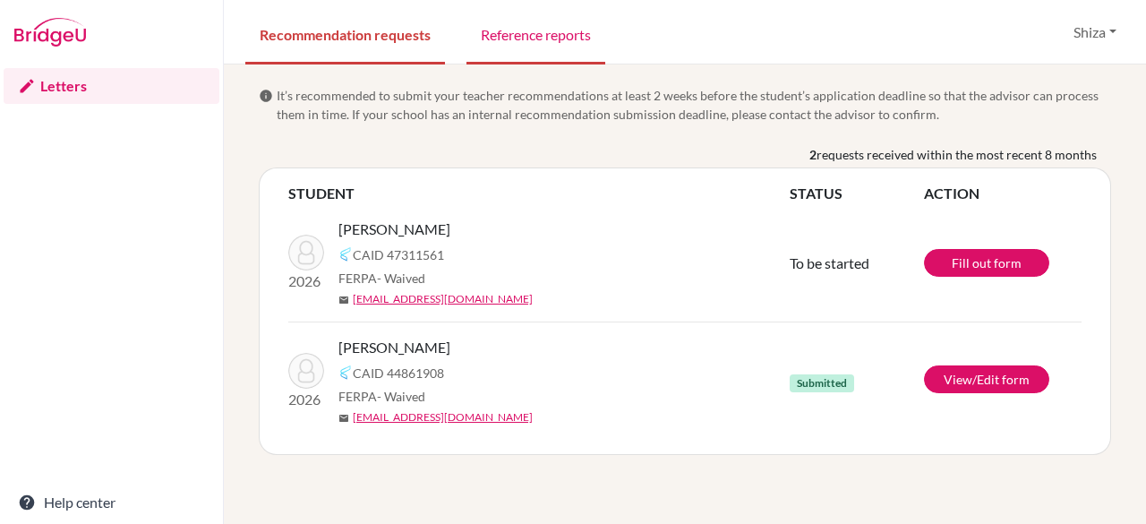
click at [533, 33] on link "Reference reports" at bounding box center [536, 34] width 139 height 62
